Goal: Information Seeking & Learning: Check status

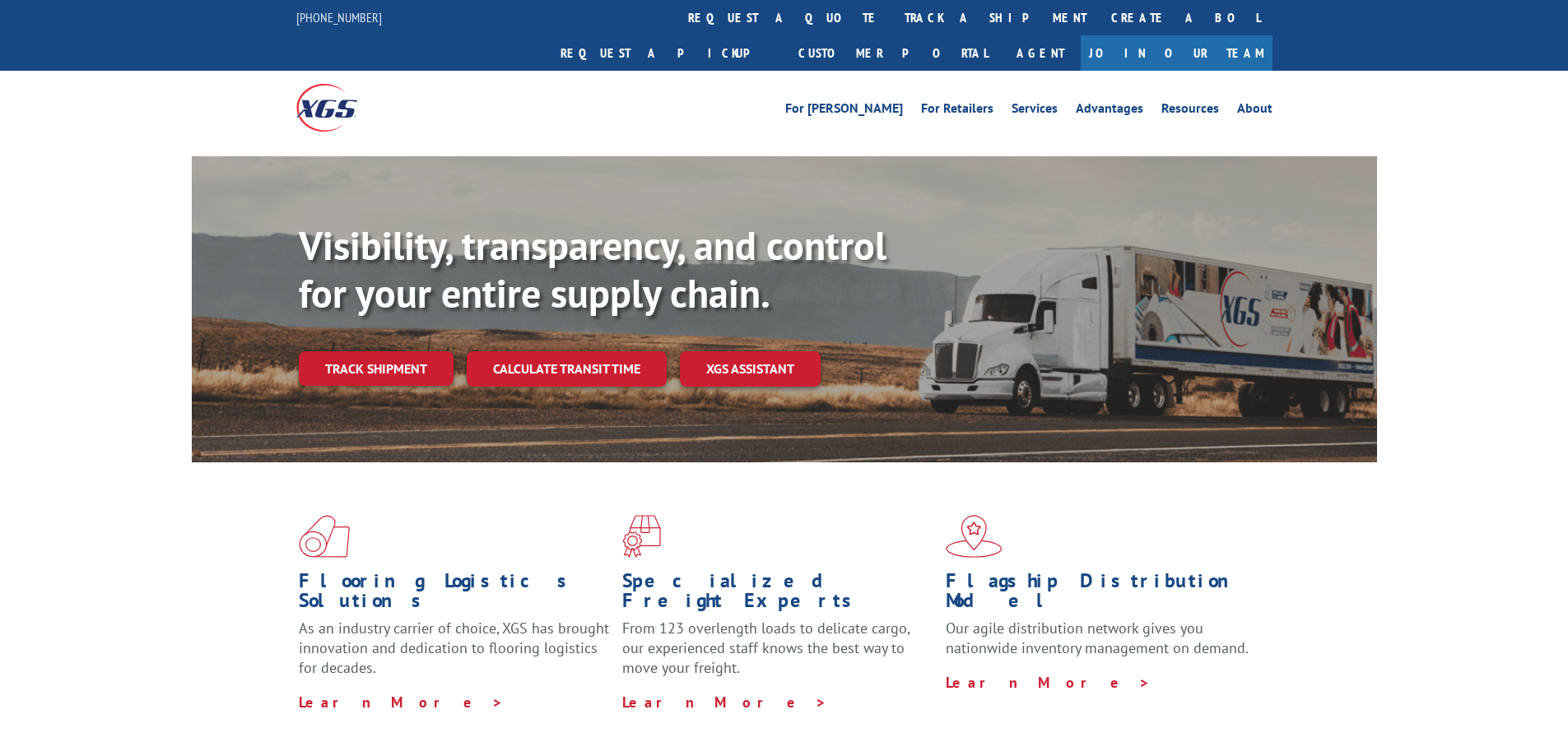
click at [892, 3] on link "track a shipment" at bounding box center [995, 17] width 206 height 36
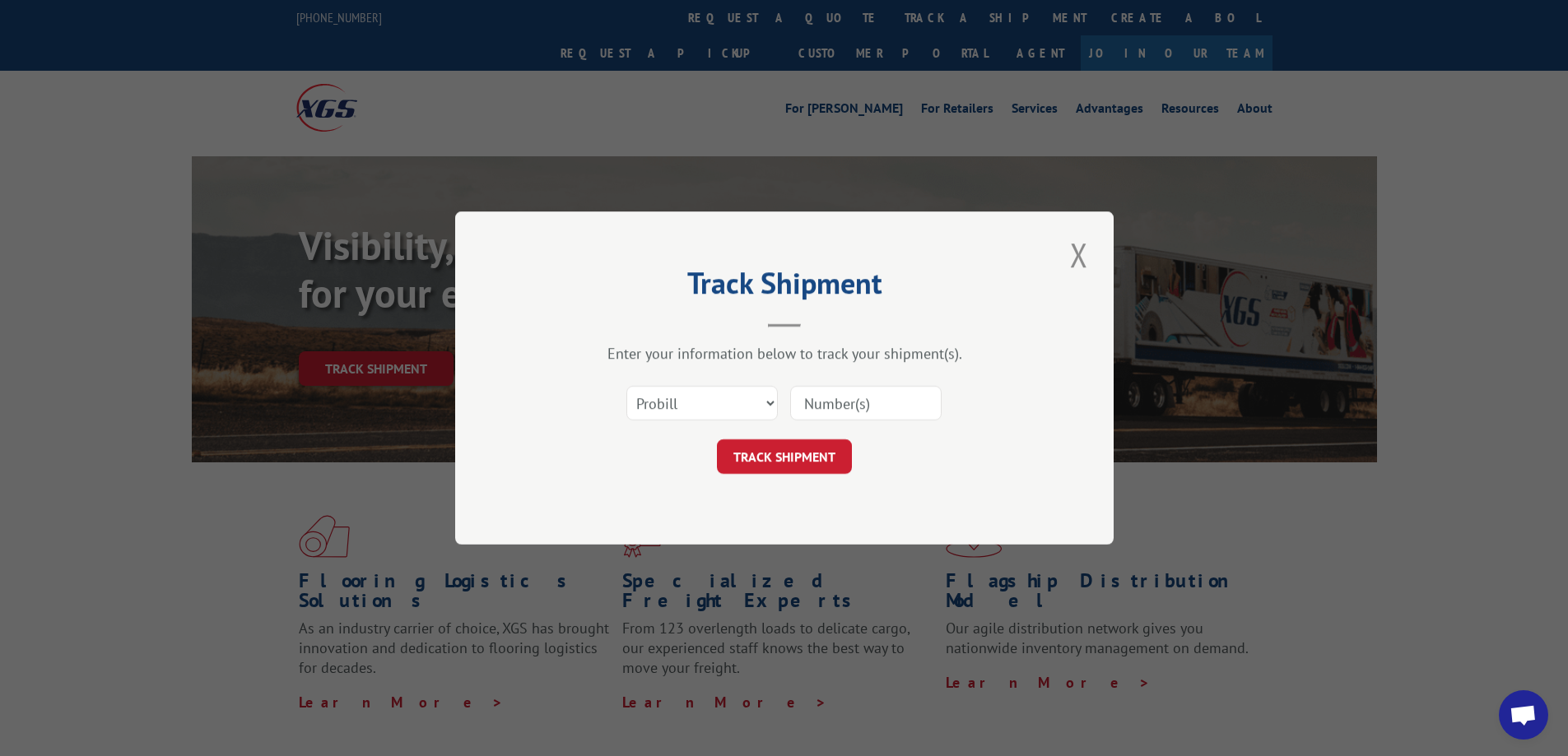
click at [858, 413] on input at bounding box center [866, 403] width 151 height 35
paste input "72575"
type input "72575"
click at [804, 459] on button "TRACK SHIPMENT" at bounding box center [784, 456] width 135 height 35
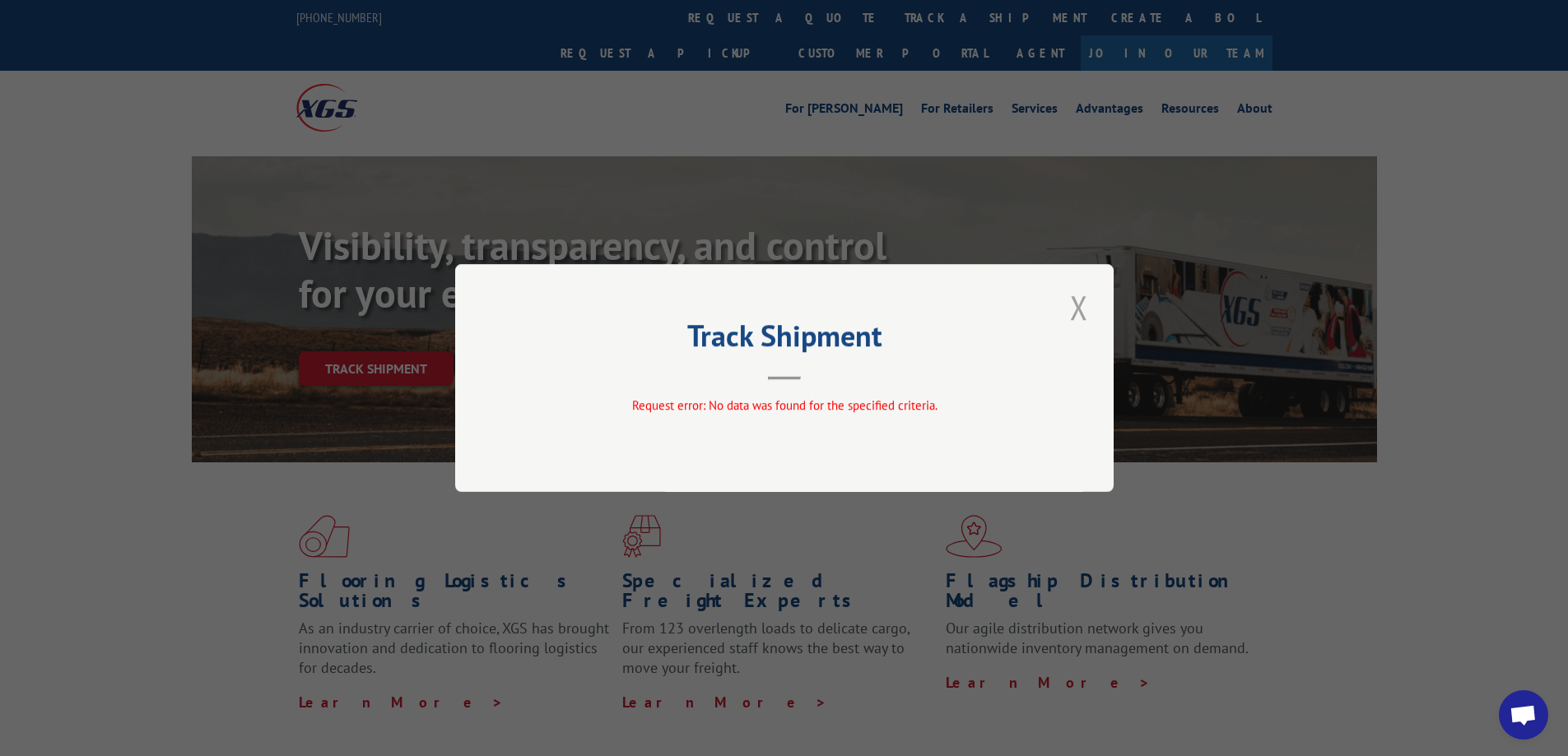
click at [1085, 305] on button "Close modal" at bounding box center [1079, 307] width 28 height 45
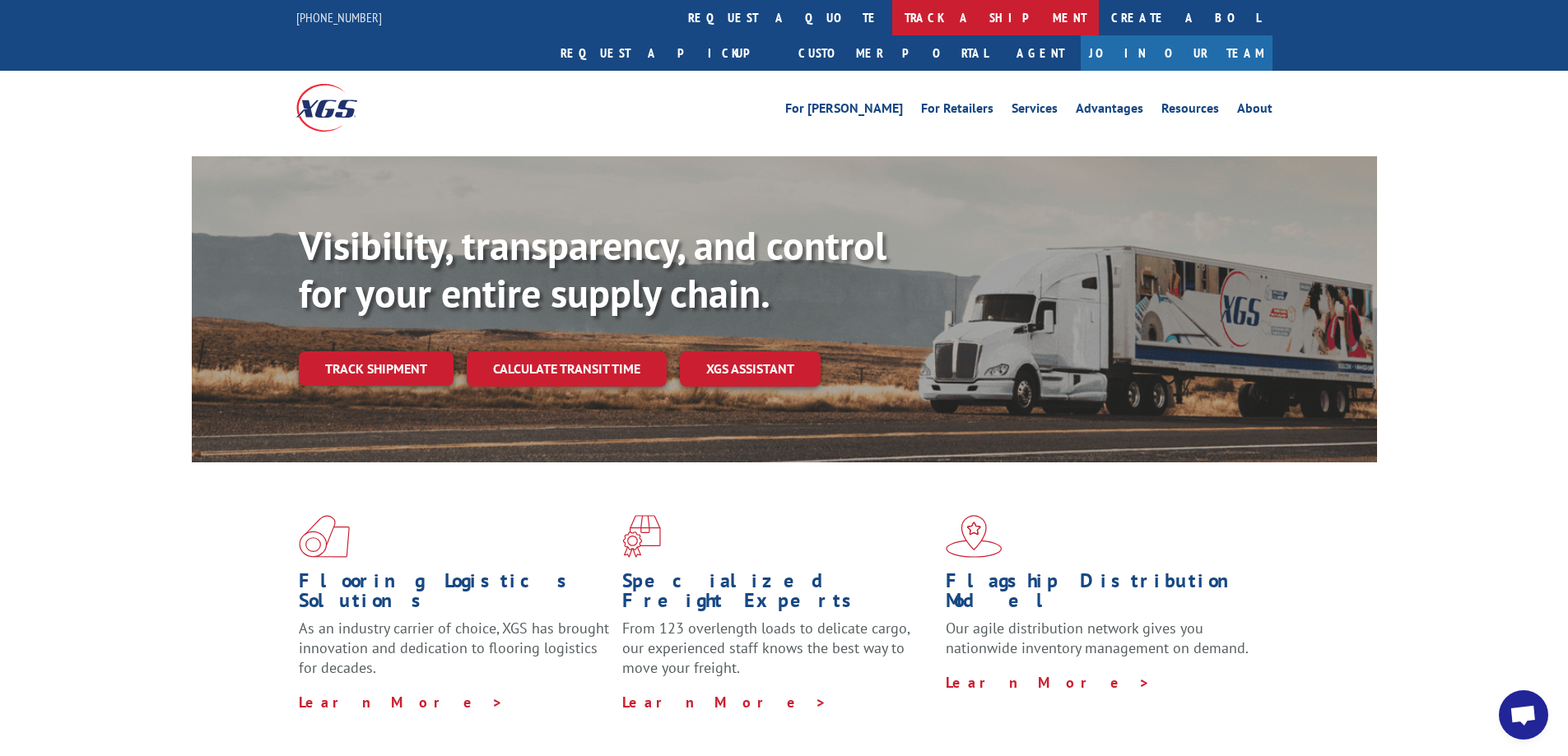
click at [892, 21] on link "track a shipment" at bounding box center [995, 17] width 206 height 36
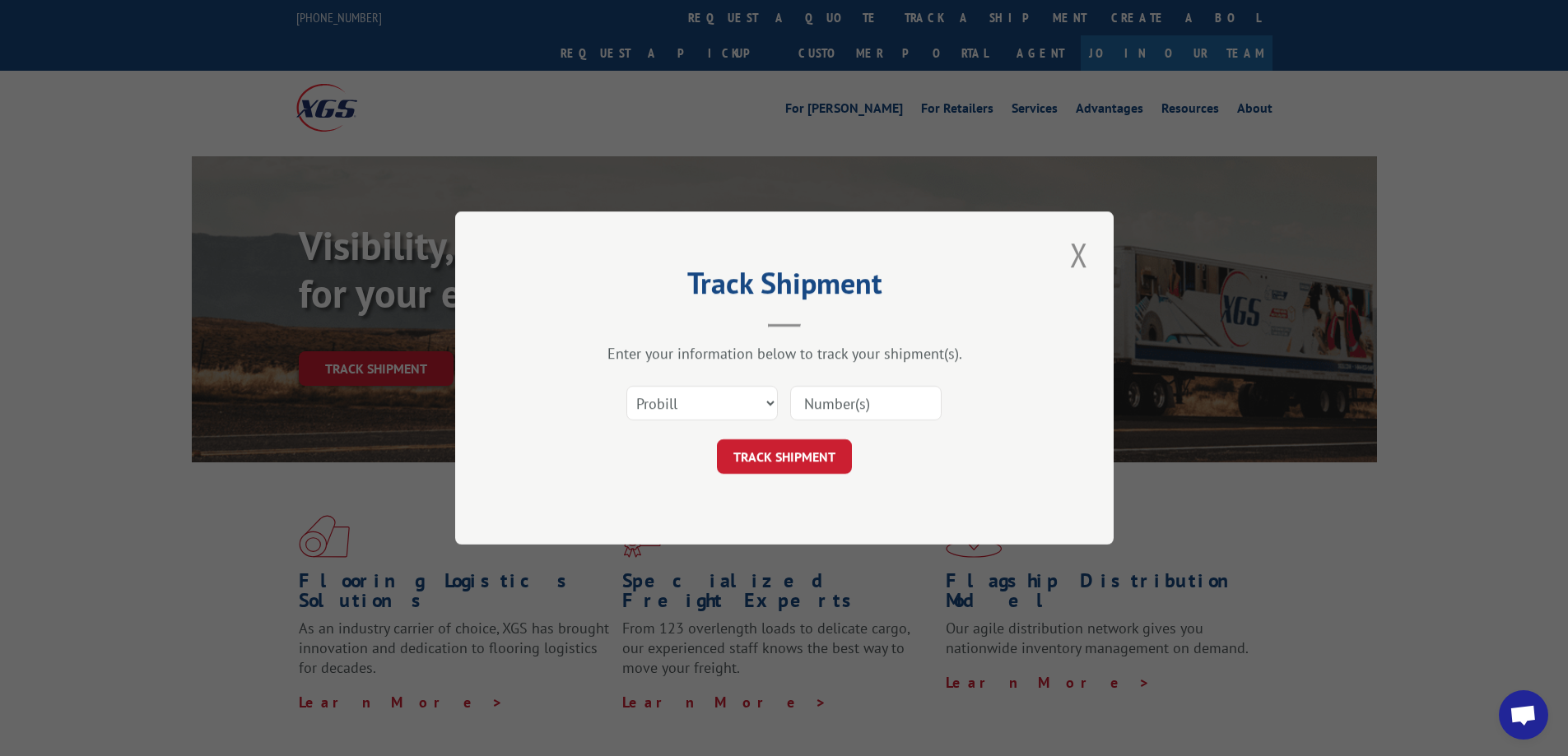
click at [864, 372] on div "Enter your information below to track your shipment(s). Select category... Prob…" at bounding box center [784, 408] width 494 height 130
click at [852, 397] on input at bounding box center [866, 403] width 151 height 35
paste input "6768995"
type input "6768995"
click at [800, 455] on button "TRACK SHIPMENT" at bounding box center [784, 456] width 135 height 35
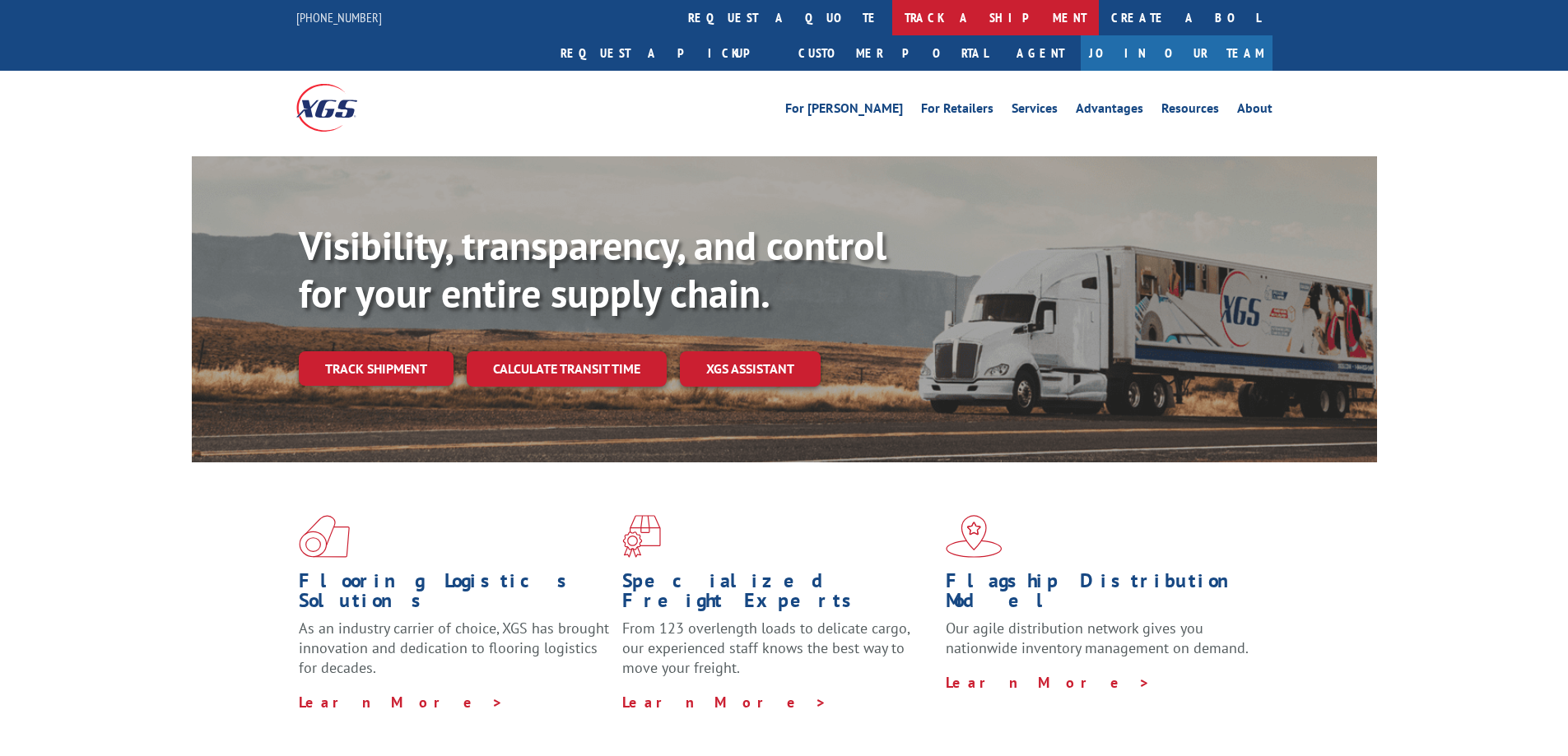
click at [892, 14] on link "track a shipment" at bounding box center [995, 17] width 206 height 36
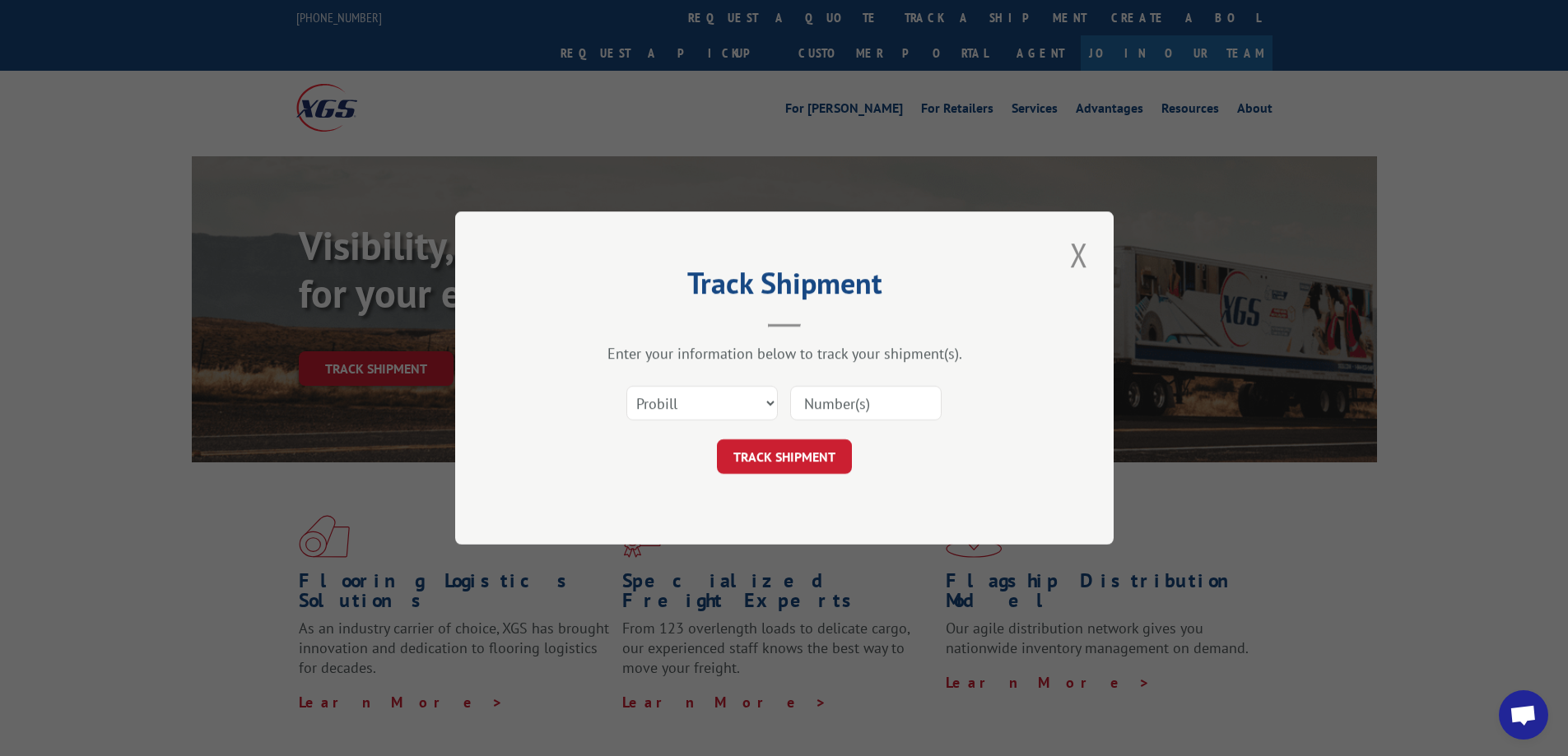
click at [703, 16] on div "Track Shipment Enter your information below to track your shipment(s). Select c…" at bounding box center [784, 378] width 1568 height 756
click at [1069, 250] on button "Close modal" at bounding box center [1079, 254] width 28 height 45
